Goal: Task Accomplishment & Management: Use online tool/utility

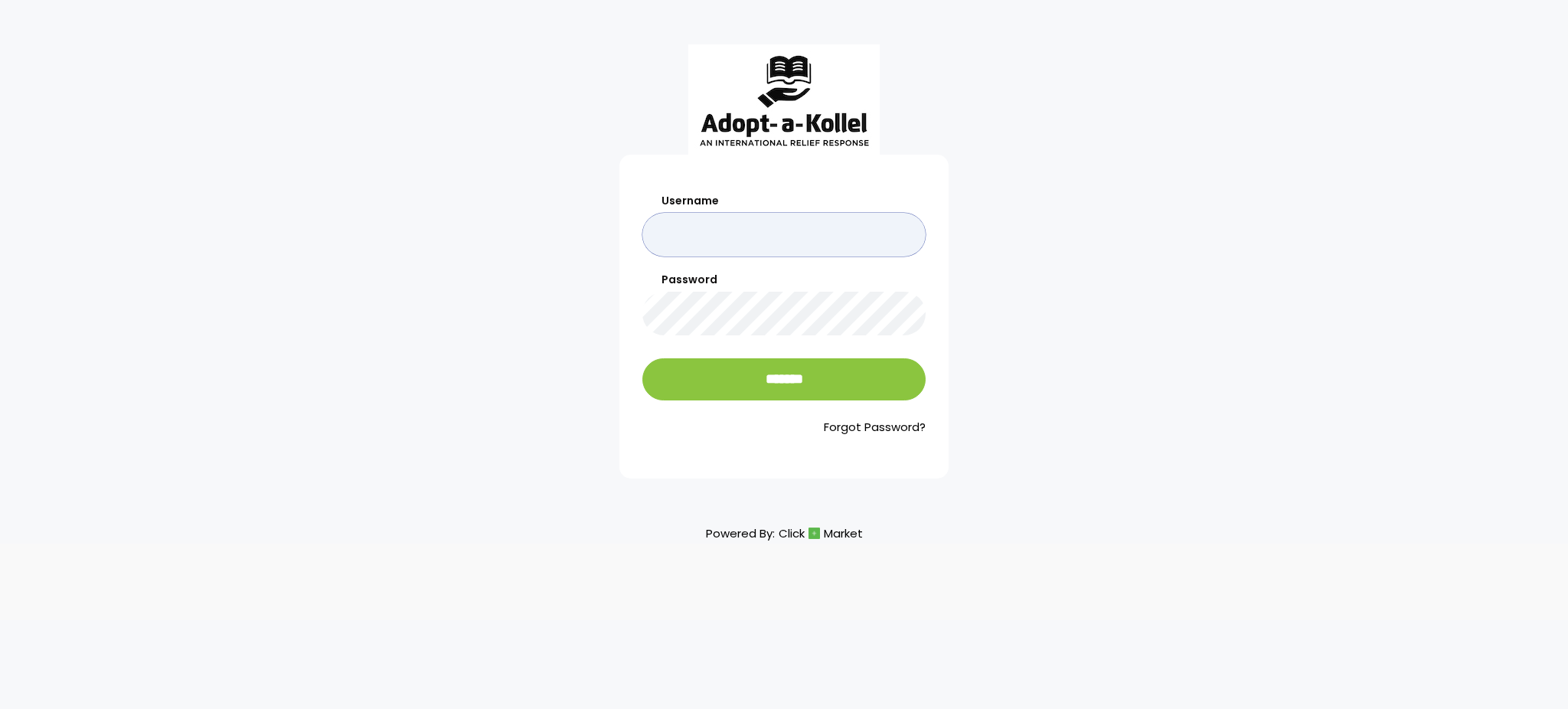
click at [831, 242] on input "Username" at bounding box center [784, 235] width 283 height 44
type input "**********"
click at [642, 358] on input "*******" at bounding box center [784, 379] width 283 height 42
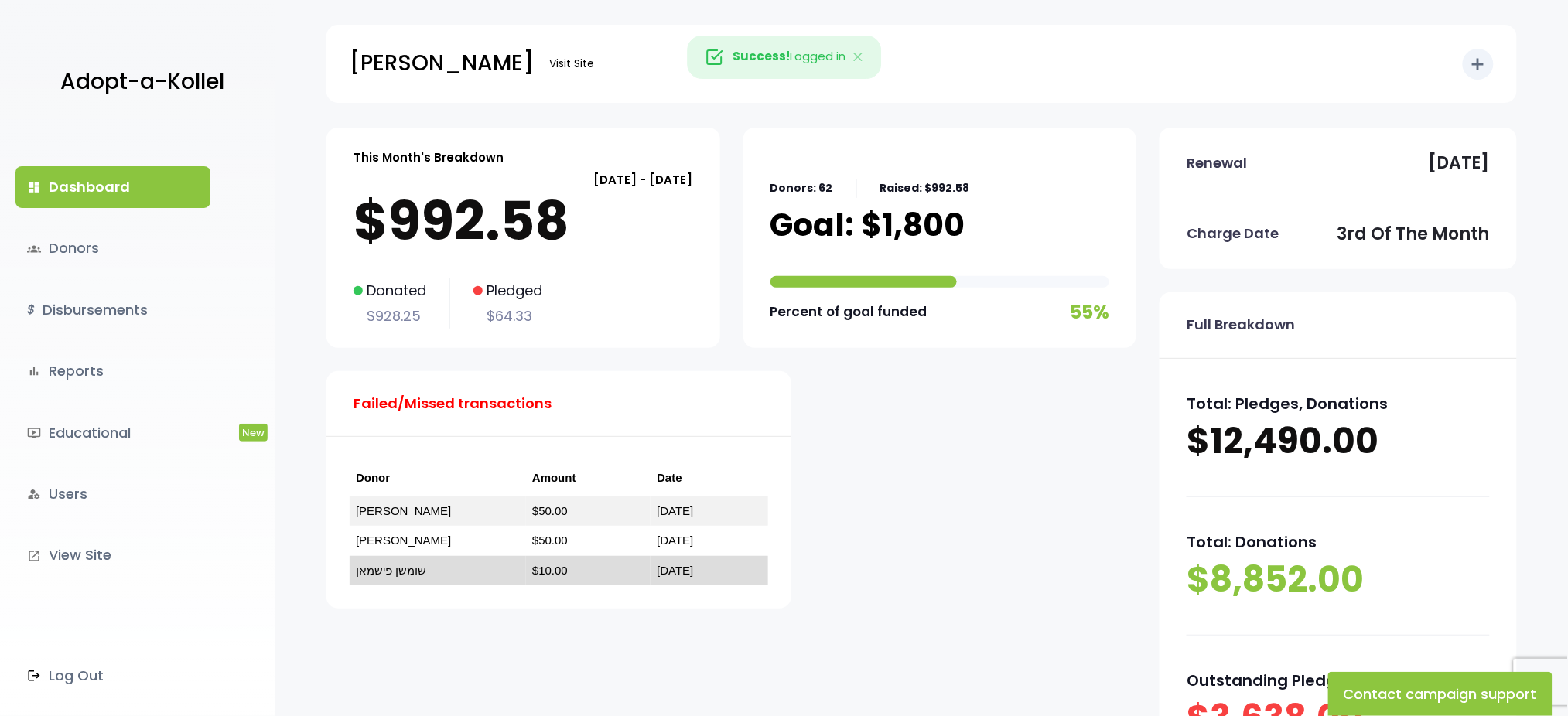
click at [385, 577] on td "שומשן פישמאן" at bounding box center [438, 570] width 176 height 30
click at [386, 570] on link "שומשן פישמאן" at bounding box center [391, 570] width 70 height 13
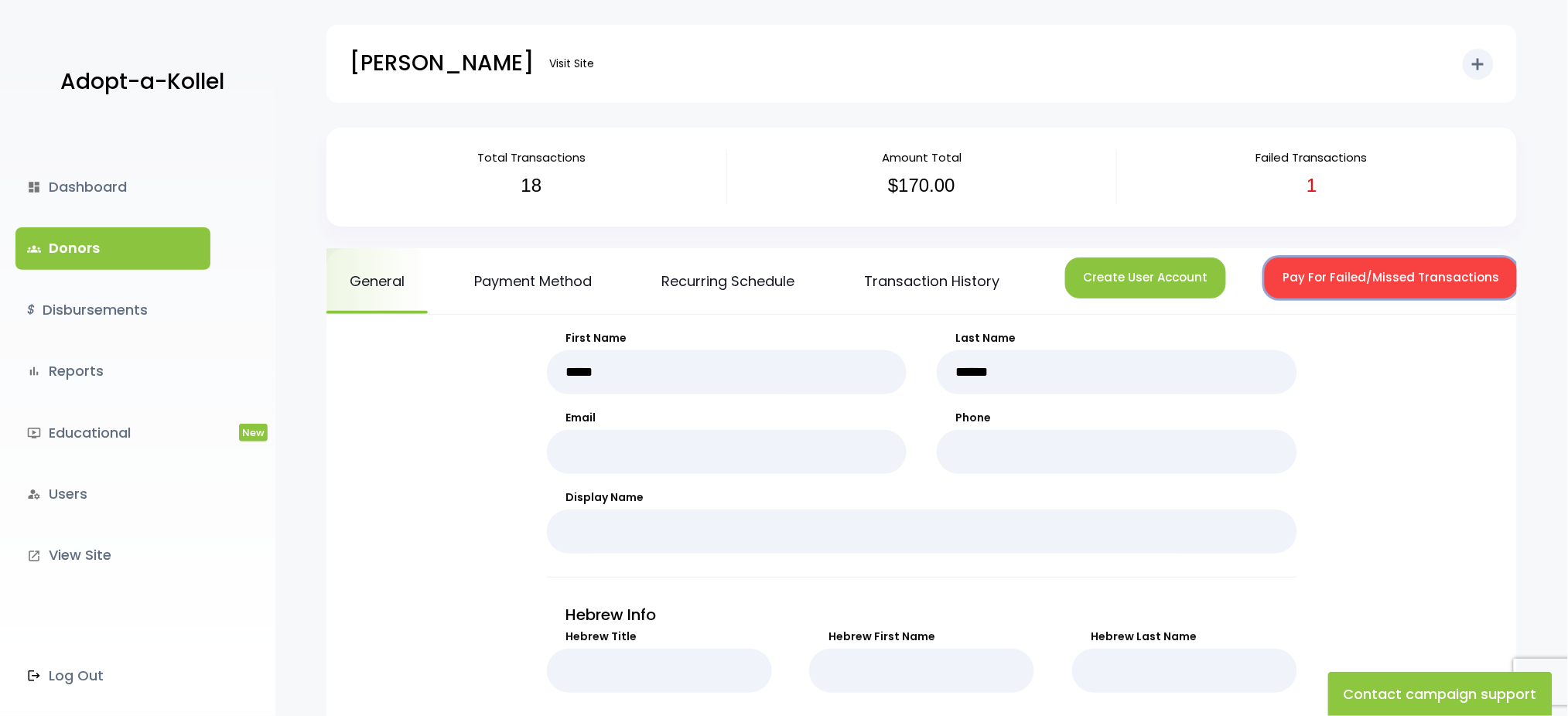
click at [1301, 279] on button "Pay For Failed/Missed Transactions" at bounding box center [1392, 278] width 253 height 41
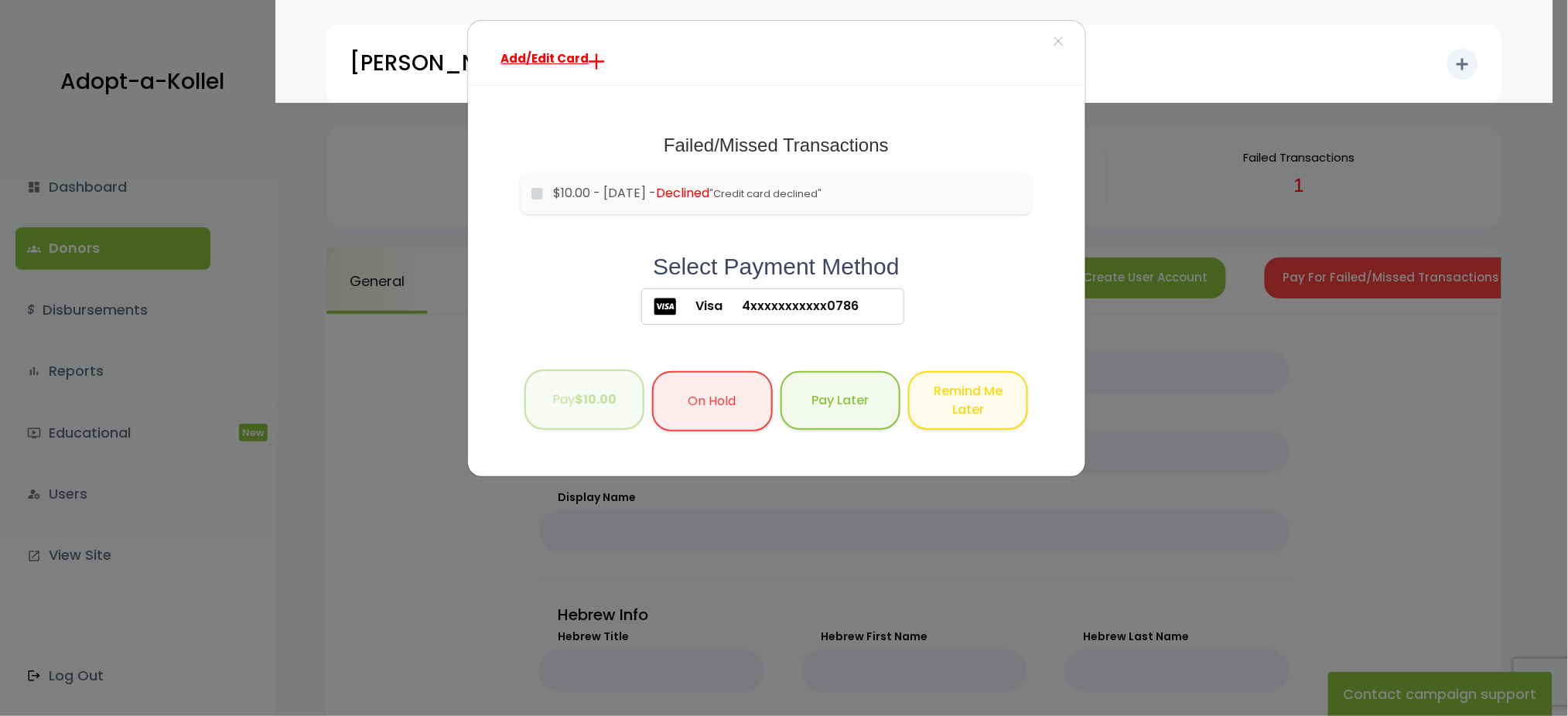
click at [549, 397] on button "Pay $10.00" at bounding box center [584, 400] width 120 height 61
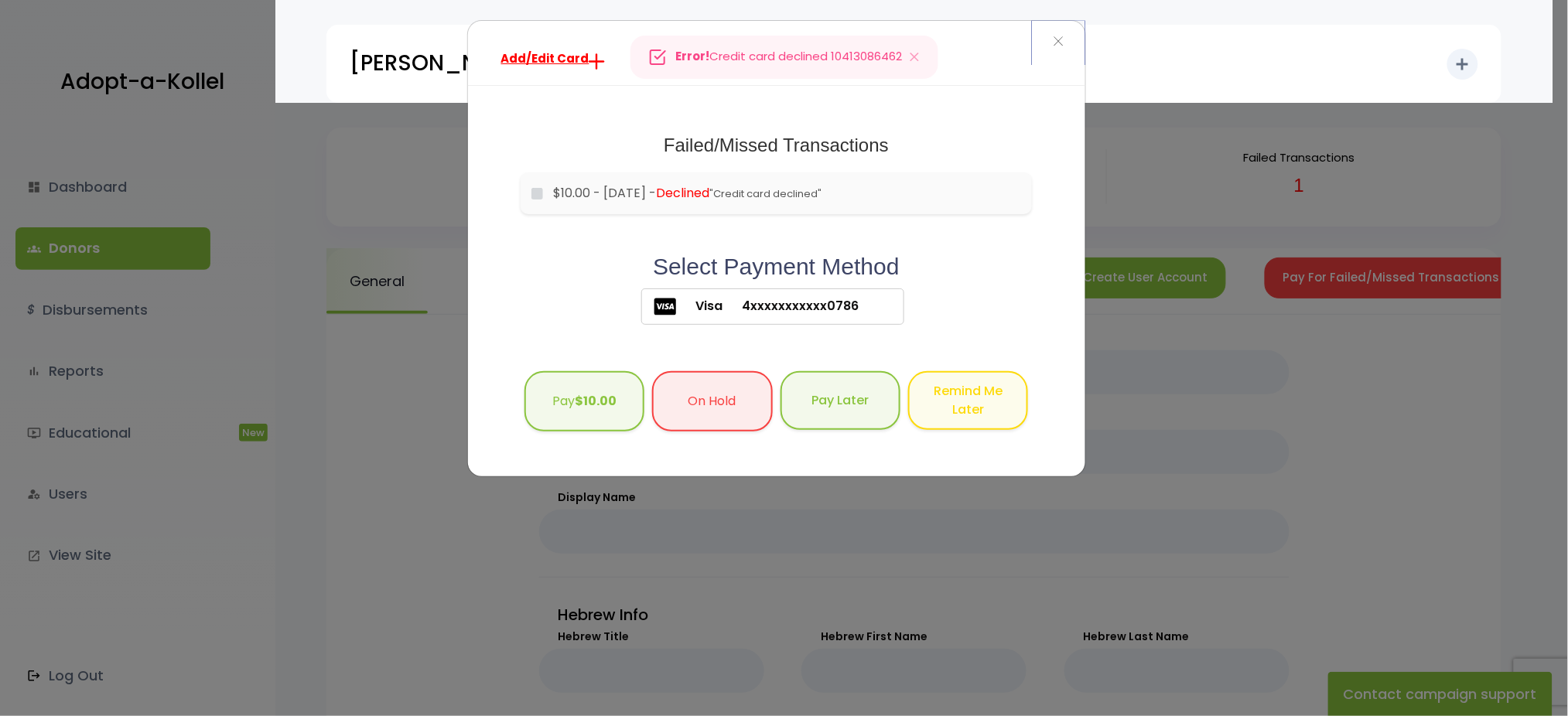
click at [1063, 36] on span "×" at bounding box center [1058, 41] width 11 height 34
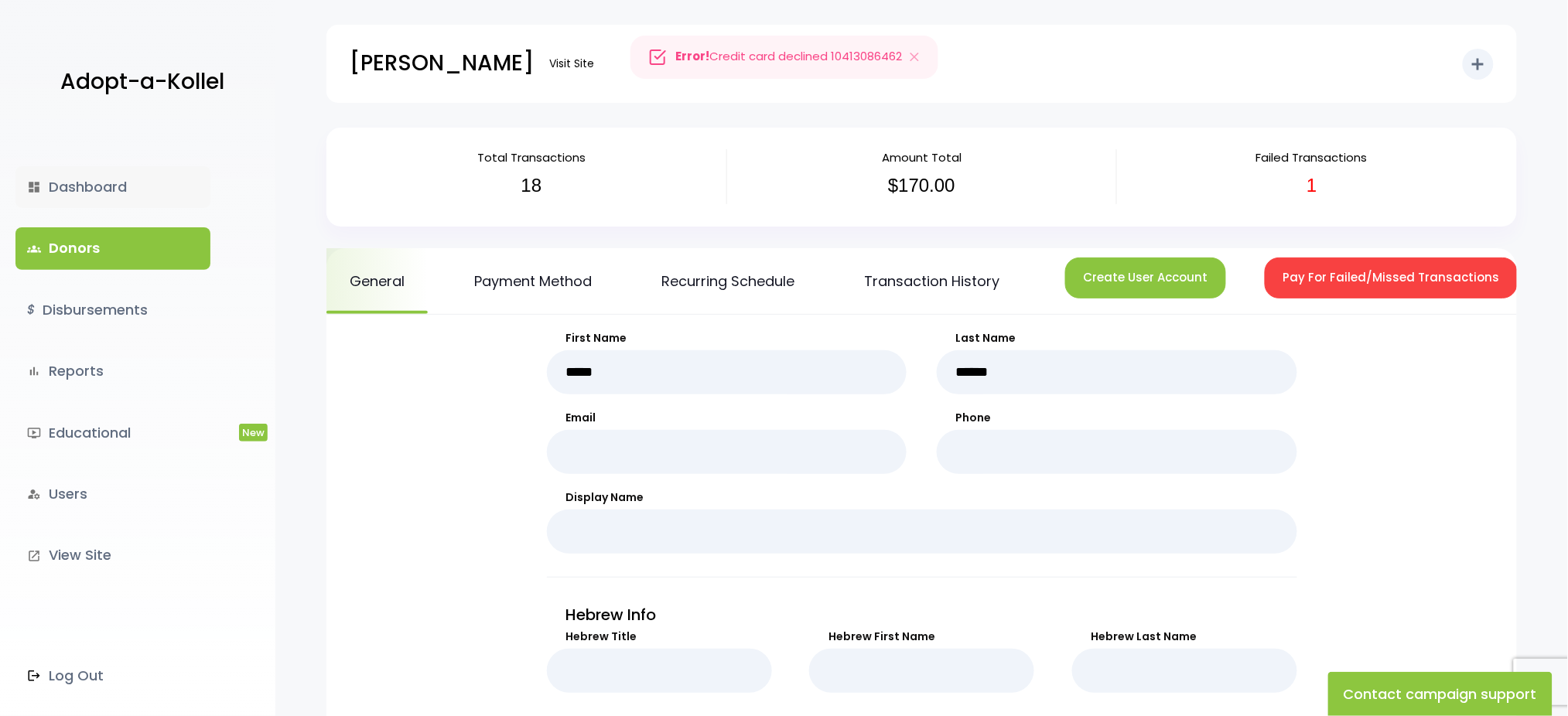
click at [87, 186] on link "dashboard Dashboard" at bounding box center [113, 187] width 195 height 41
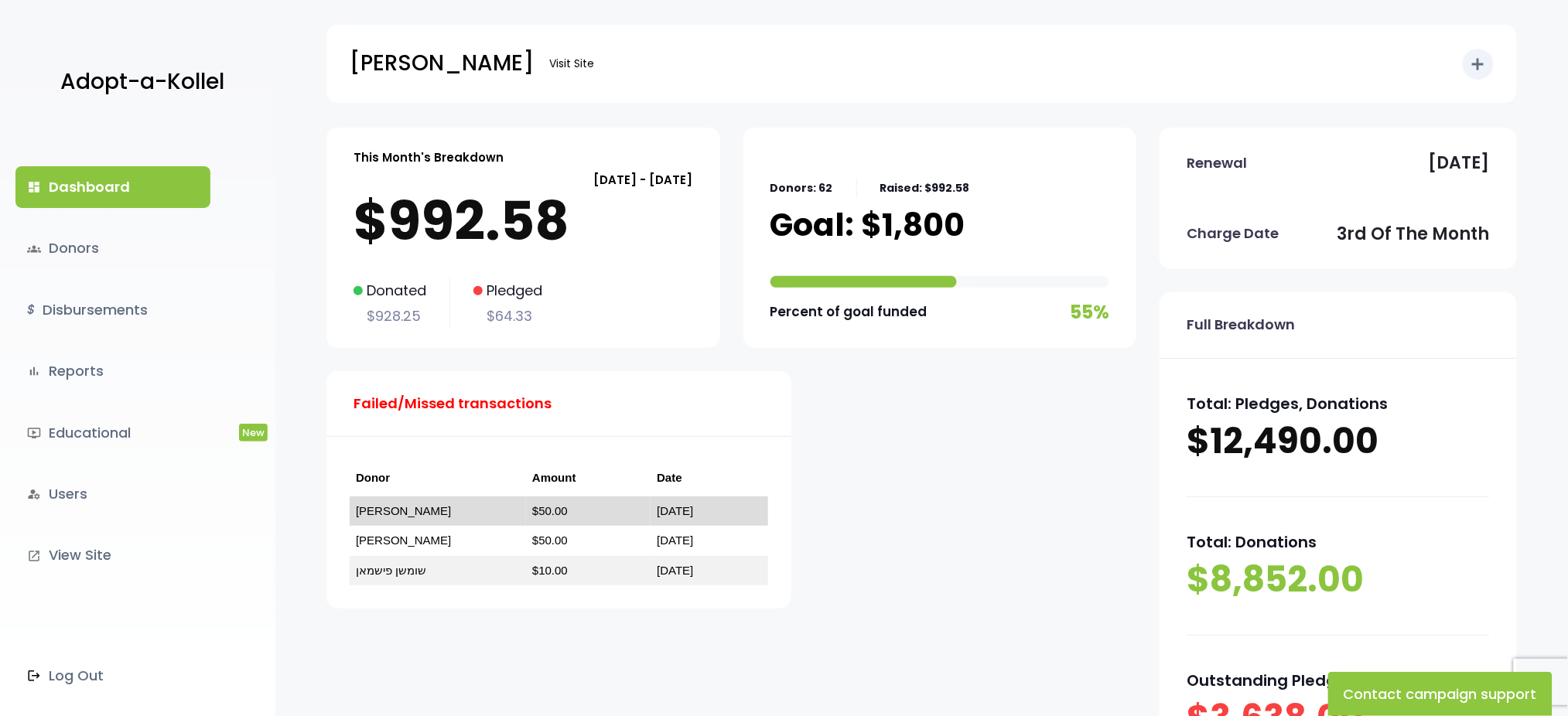
click at [386, 512] on link "[PERSON_NAME]" at bounding box center [403, 511] width 95 height 13
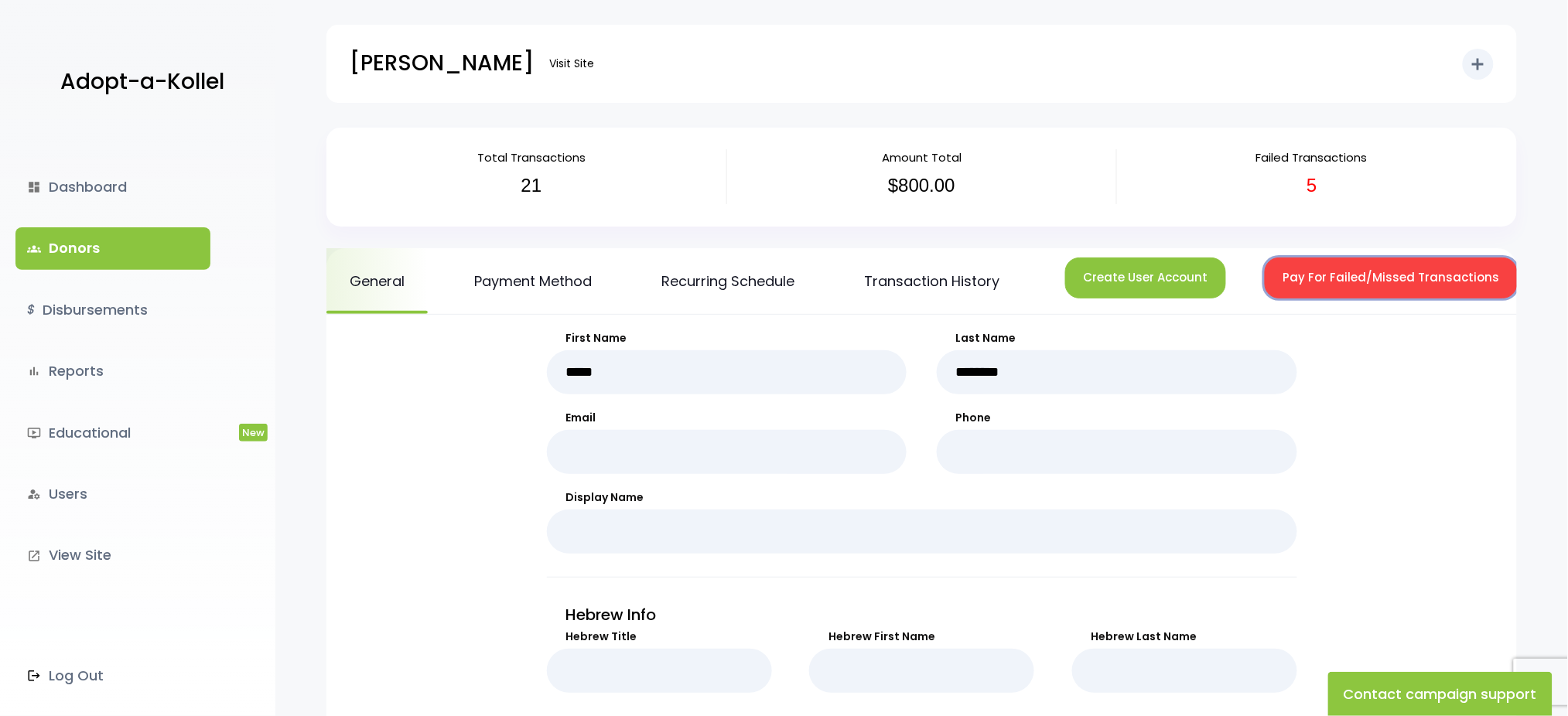
click at [1346, 268] on button "Pay For Failed/Missed Transactions" at bounding box center [1392, 278] width 253 height 41
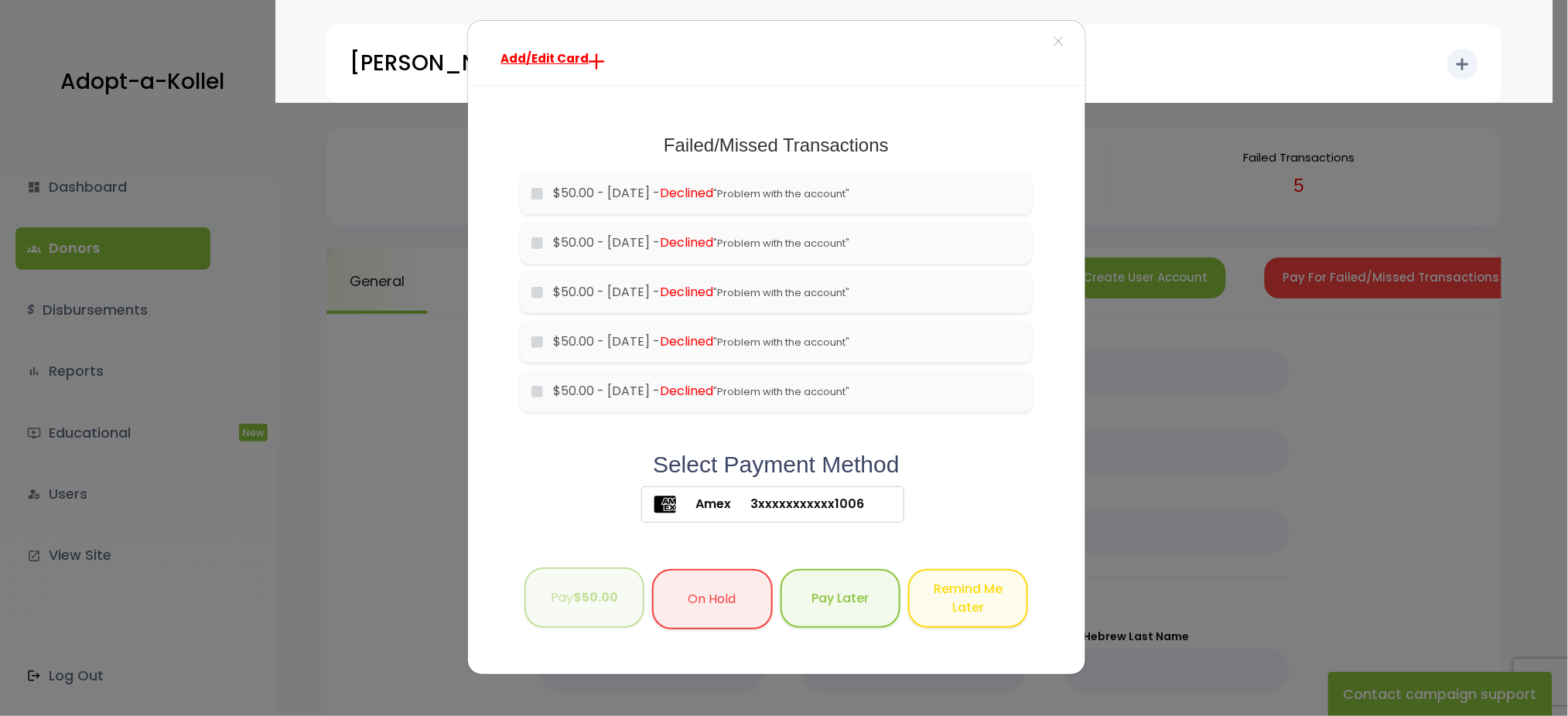
click at [572, 589] on button "Pay $50.00" at bounding box center [584, 597] width 120 height 61
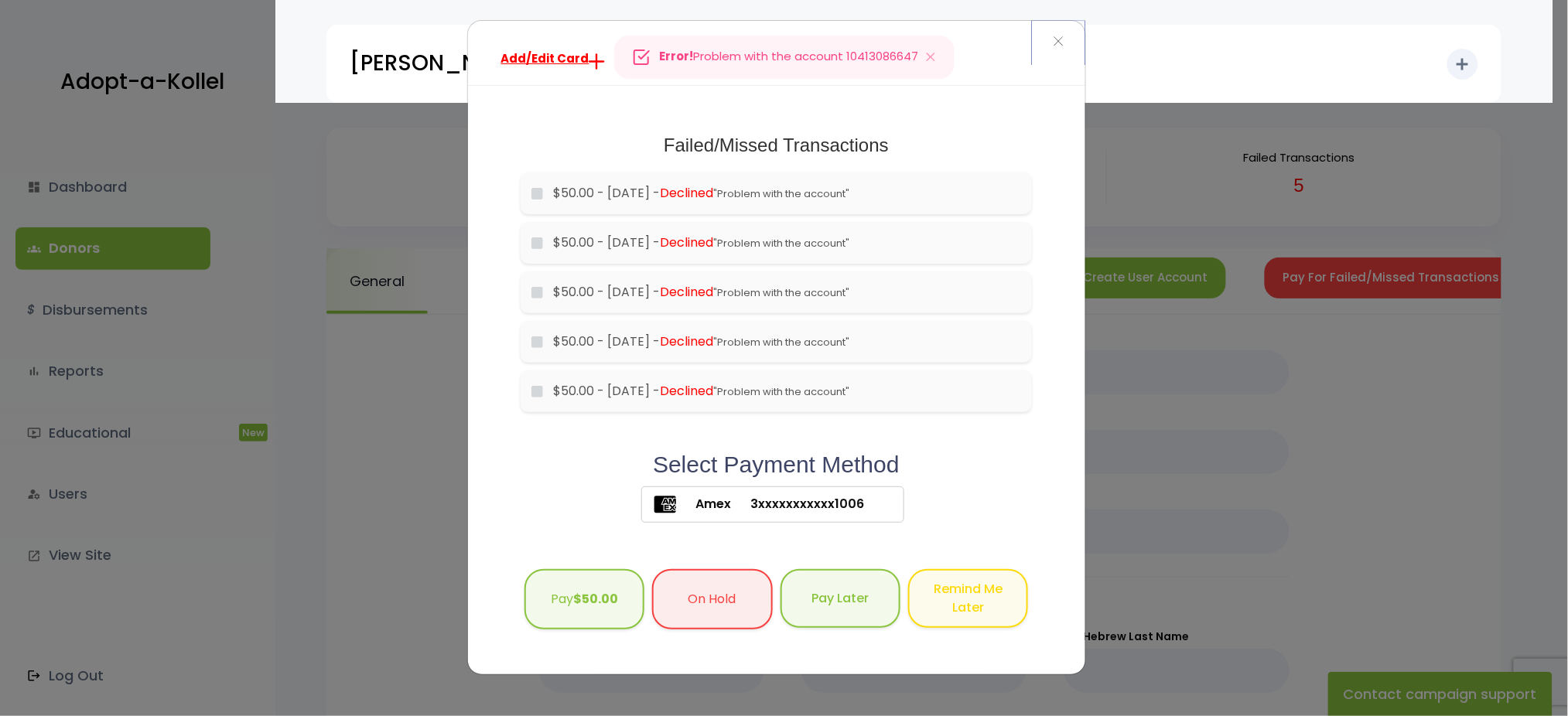
click at [1055, 41] on span "×" at bounding box center [1058, 41] width 11 height 34
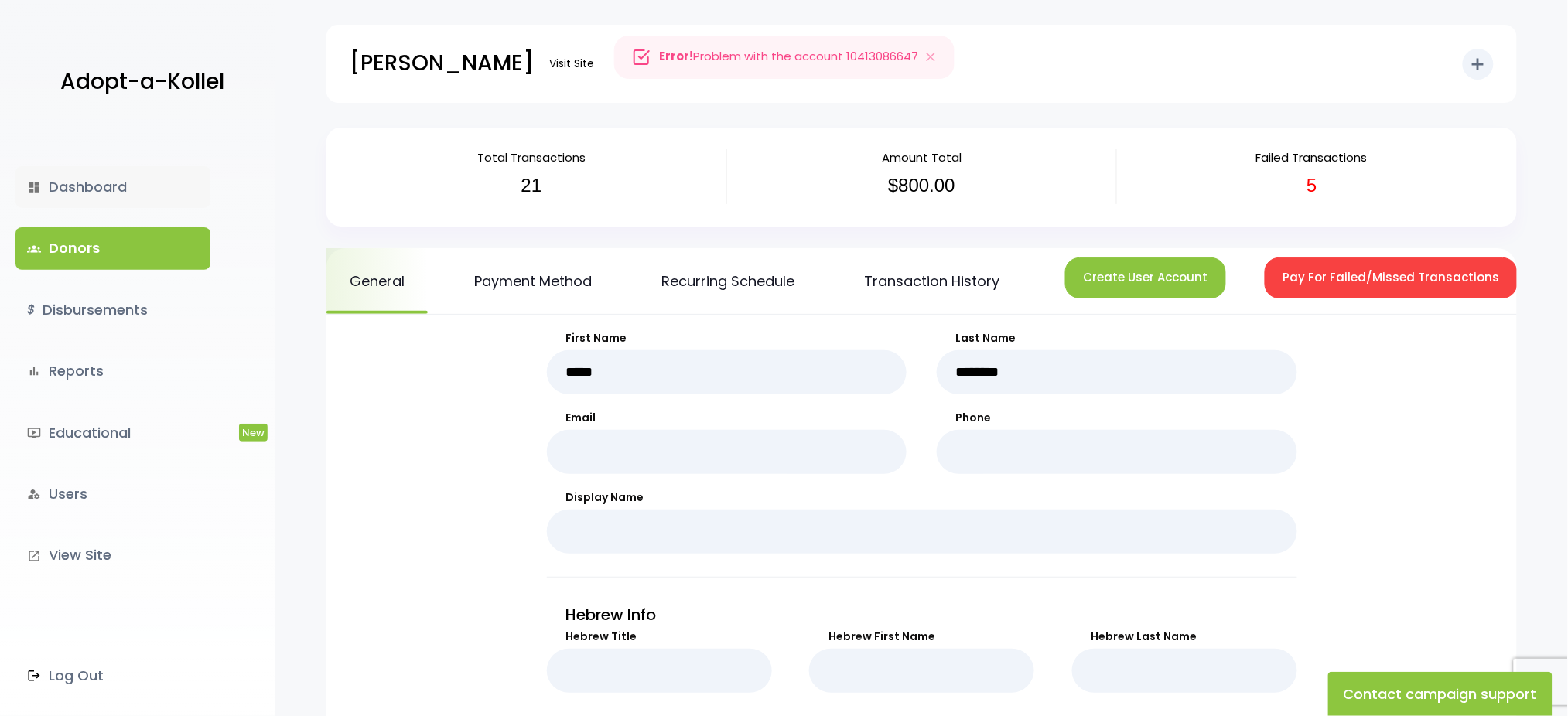
click at [68, 182] on link "dashboard Dashboard" at bounding box center [113, 187] width 195 height 41
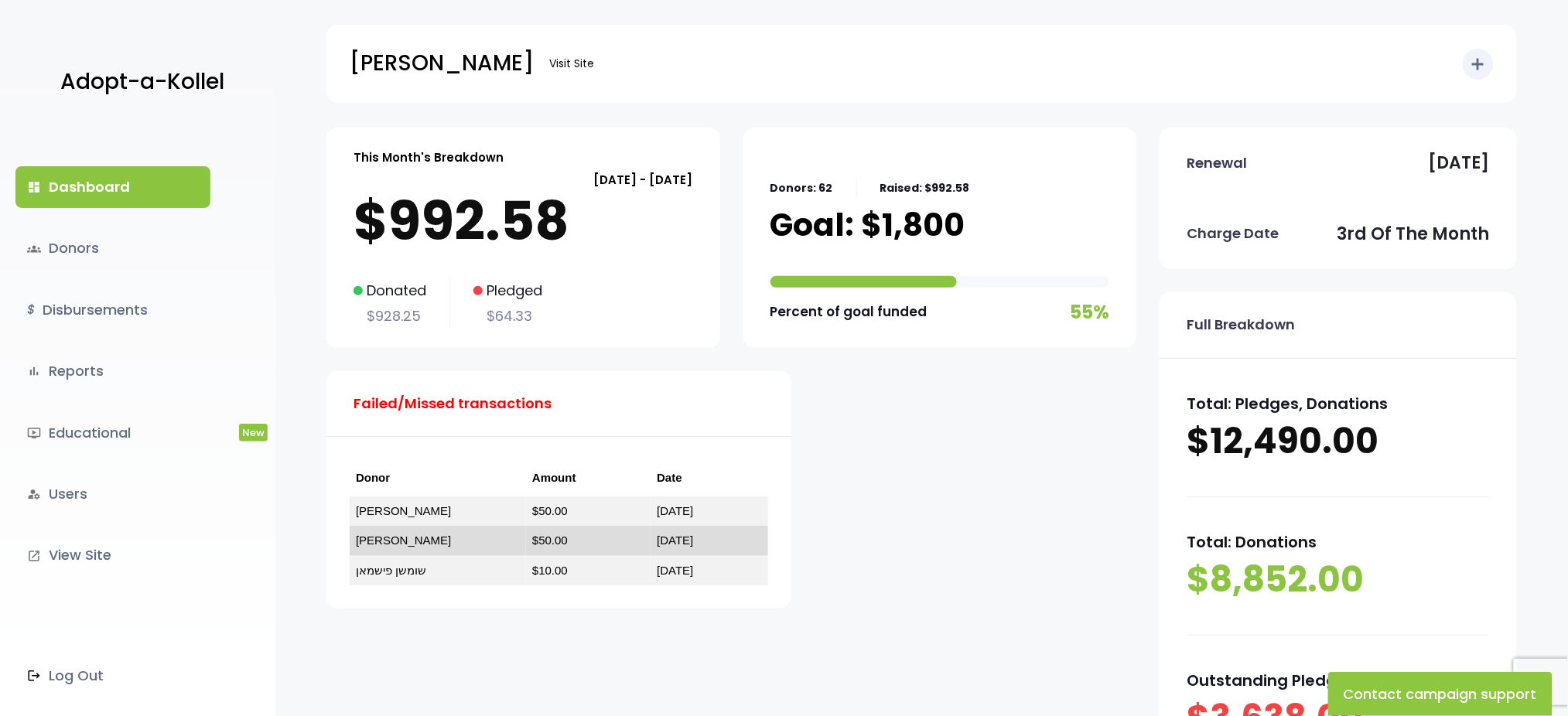
click at [390, 543] on link "יוסף סיגעל" at bounding box center [403, 541] width 95 height 13
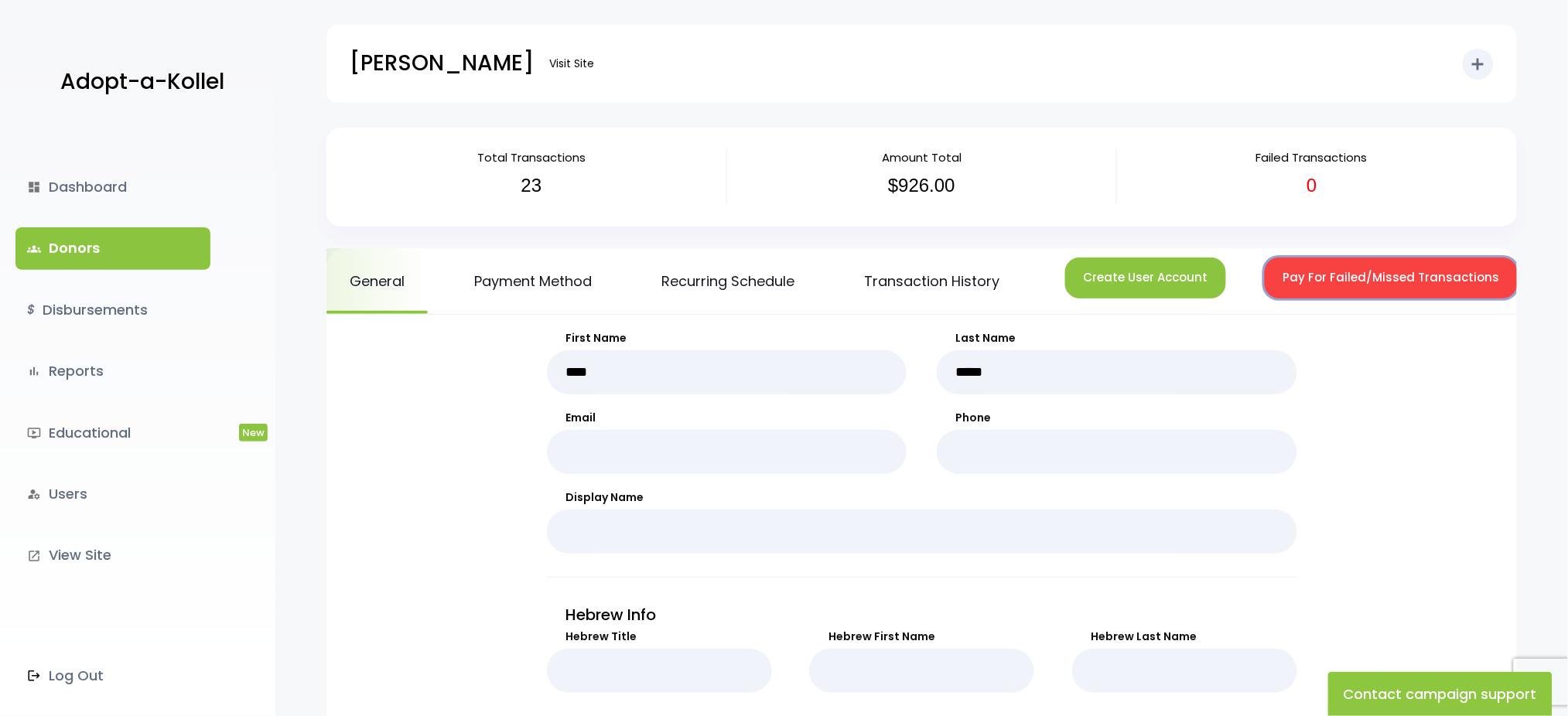
click at [1400, 272] on button "Pay For Failed/Missed Transactions" at bounding box center [1392, 278] width 253 height 41
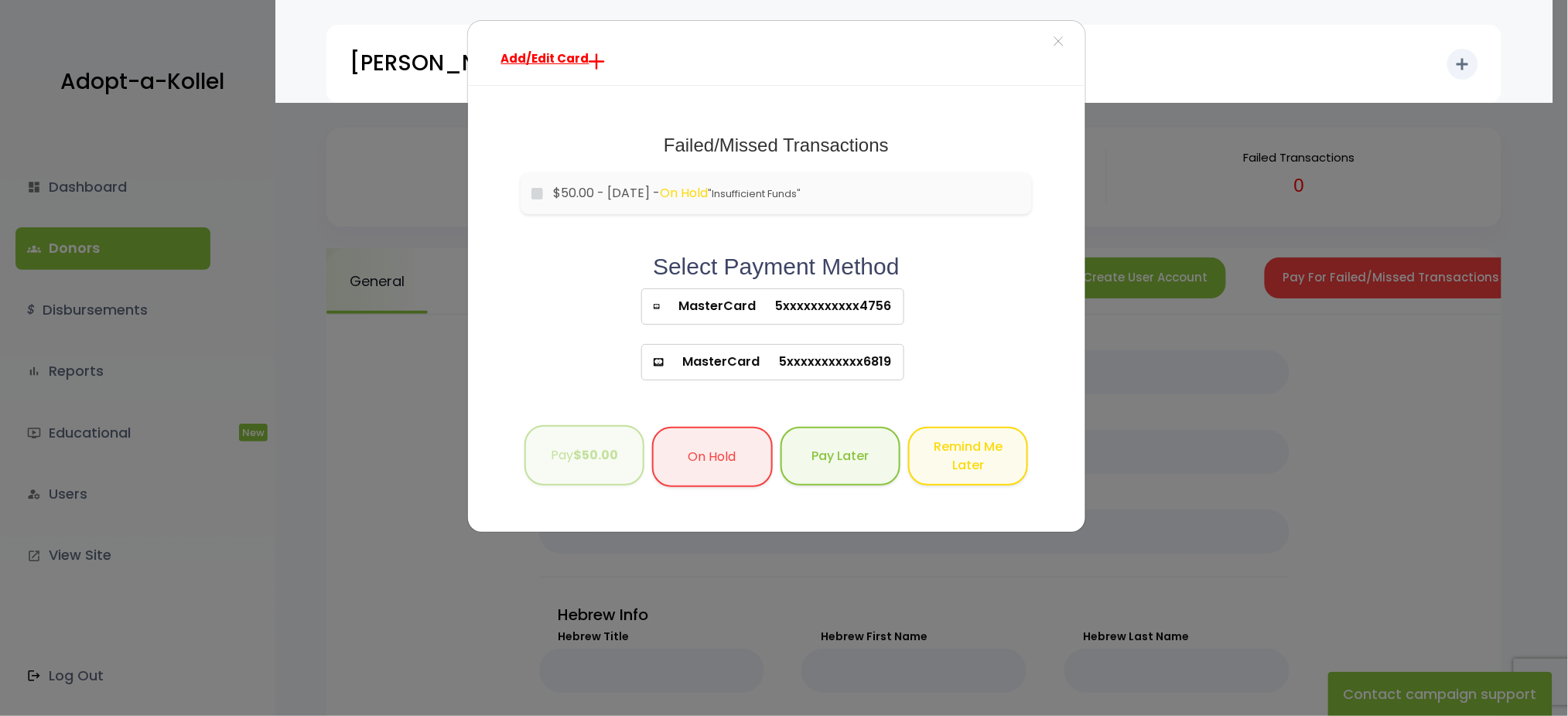
click at [611, 463] on b "$50.00" at bounding box center [596, 455] width 45 height 17
click at [562, 461] on button "Pay $50.00" at bounding box center [584, 455] width 120 height 61
click at [1053, 43] on span "×" at bounding box center [1058, 41] width 11 height 34
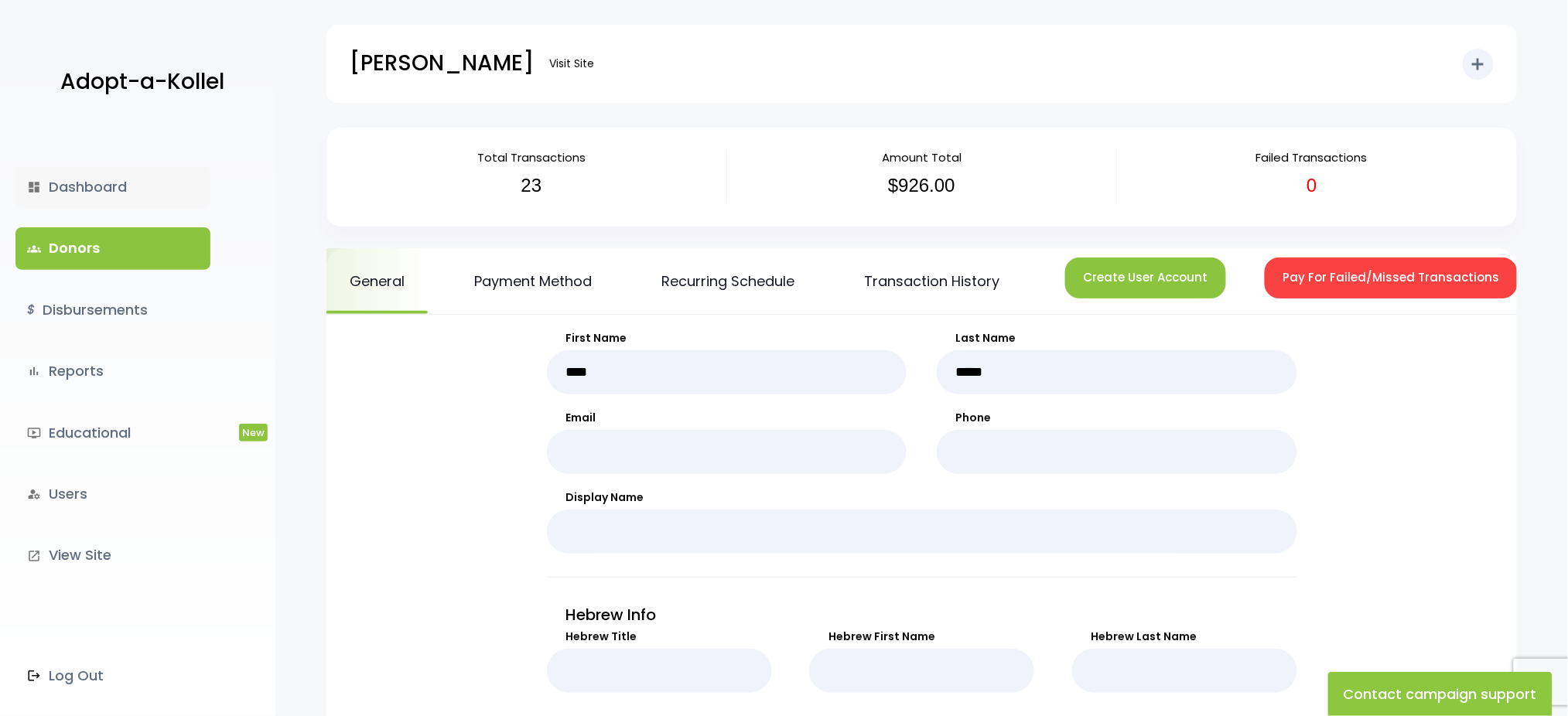
click at [66, 186] on link "dashboard Dashboard" at bounding box center [113, 187] width 195 height 41
